Goal: Transaction & Acquisition: Register for event/course

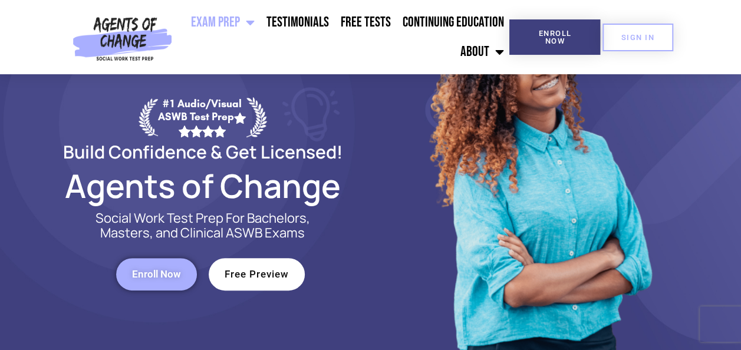
scroll to position [96, 0]
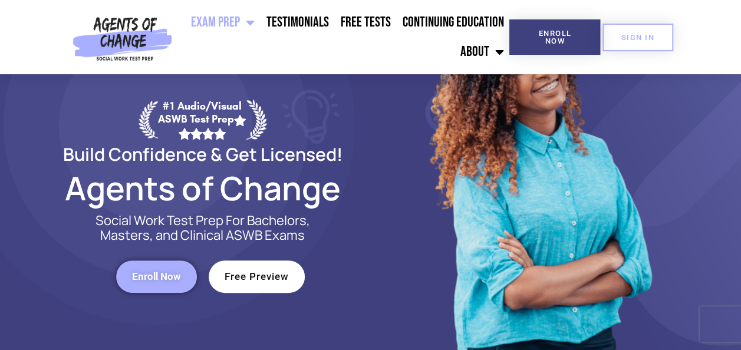
click at [376, 257] on div at bounding box center [539, 199] width 336 height 442
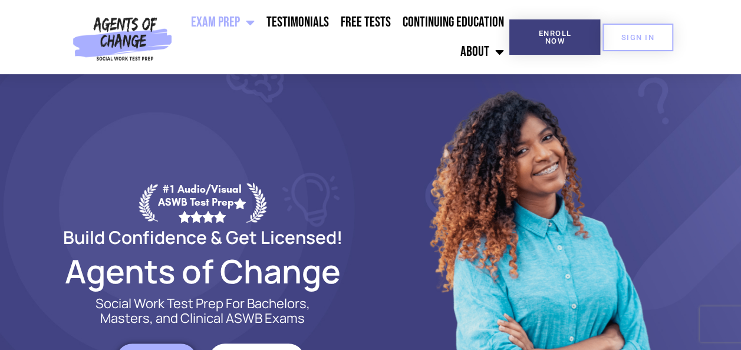
scroll to position [0, 0]
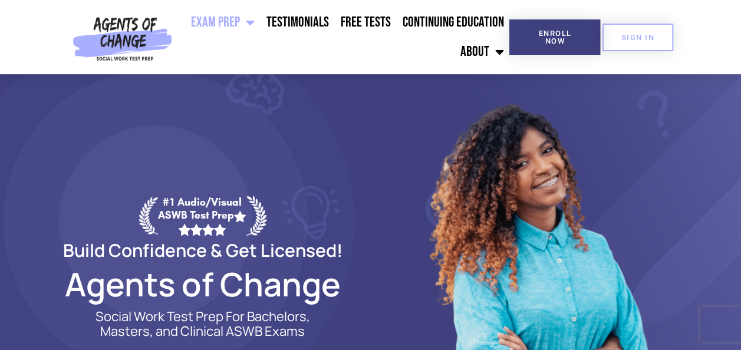
click at [215, 22] on link "Exam Prep" at bounding box center [222, 22] width 75 height 29
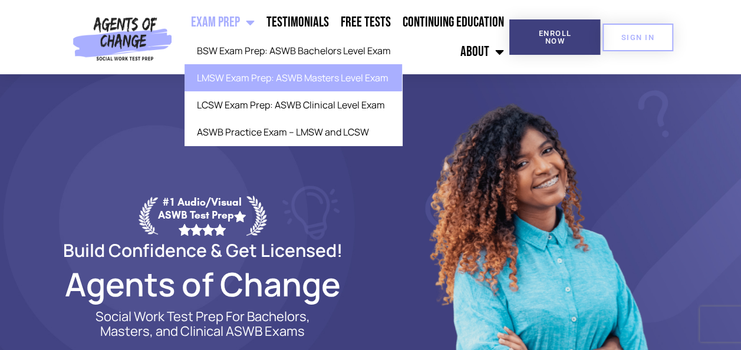
click at [277, 81] on link "LMSW Exam Prep: ASWB Masters Level Exam" at bounding box center [294, 77] width 218 height 27
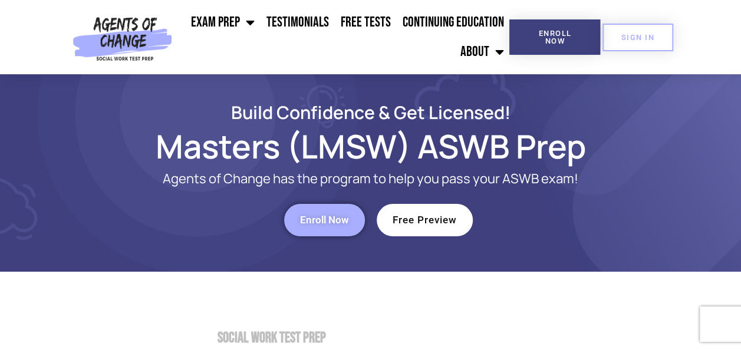
click at [318, 225] on span "Enroll Now" at bounding box center [324, 220] width 49 height 10
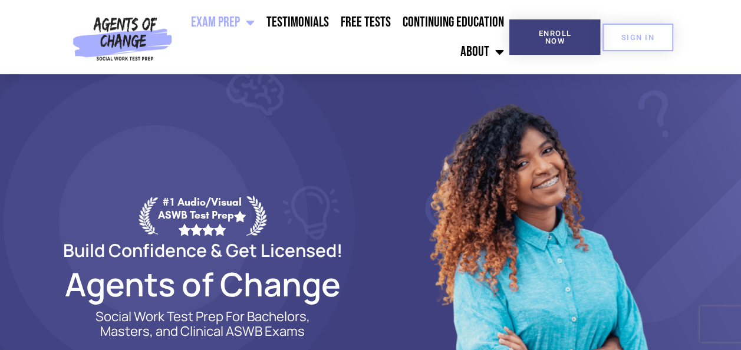
click at [524, 214] on img at bounding box center [539, 295] width 236 height 442
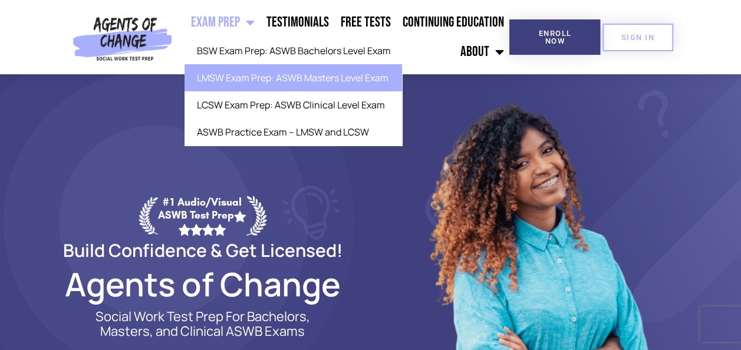
click at [354, 77] on link "LMSW Exam Prep: ASWB Masters Level Exam" at bounding box center [294, 77] width 218 height 27
